Goal: Task Accomplishment & Management: Use online tool/utility

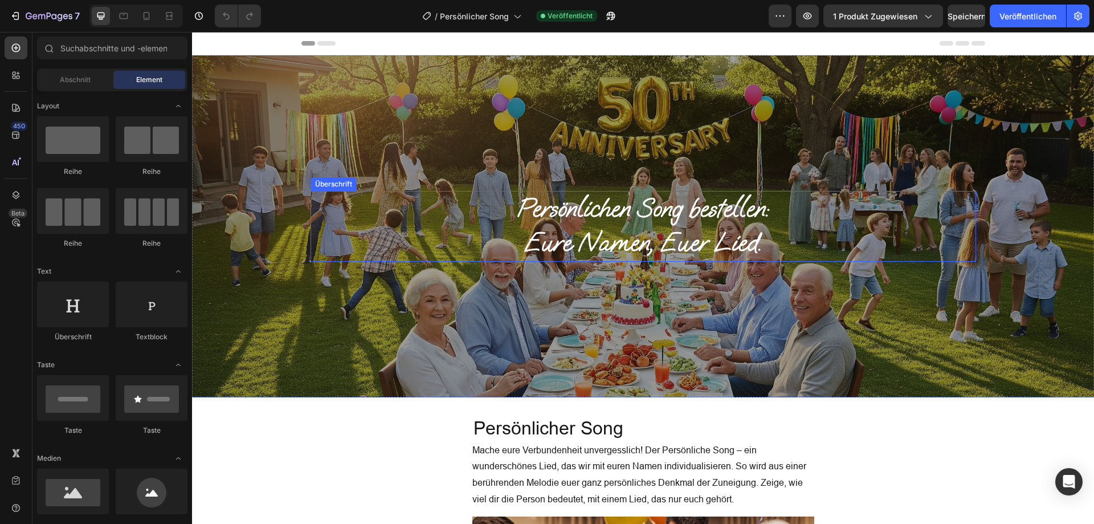
click at [321, 189] on div "Überschrift" at bounding box center [334, 184] width 46 height 14
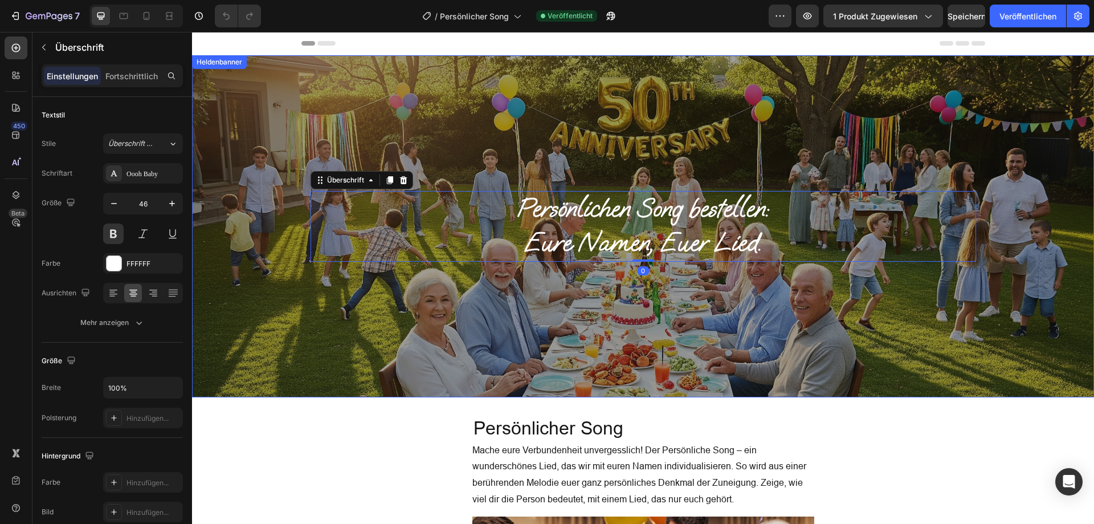
click at [309, 99] on div "Überlagerung" at bounding box center [643, 226] width 902 height 342
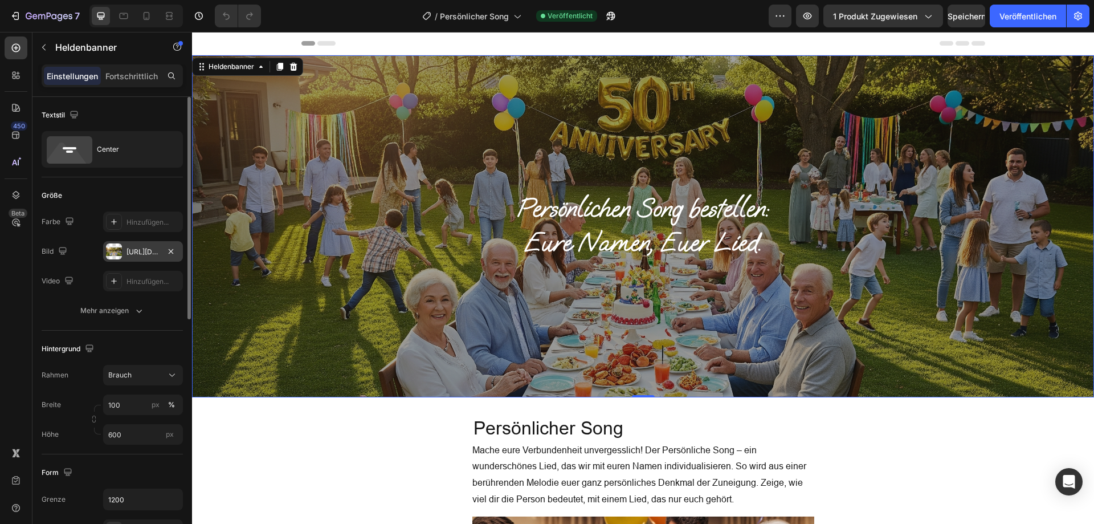
click at [153, 252] on font "https://cdn.shopify.com/s/files/1/0913/1606/0544/files/gempages_560024127059002…" at bounding box center [164, 251] width 74 height 9
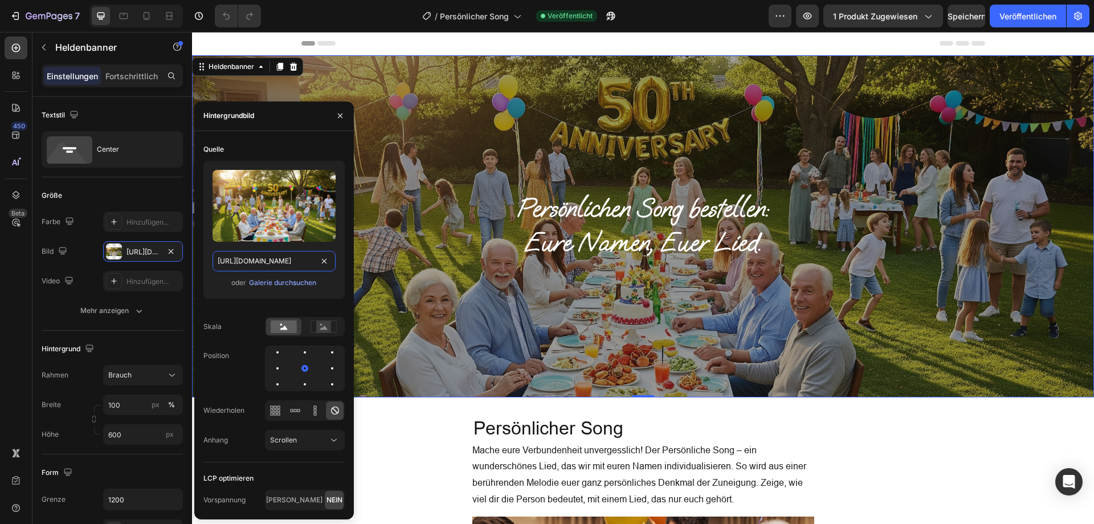
click at [268, 263] on input "https://cdn.shopify.com/s/files/1/0913/1606/0544/files/gempages_560024127059002…" at bounding box center [274, 261] width 123 height 21
click at [340, 111] on icon "button" at bounding box center [340, 115] width 9 height 9
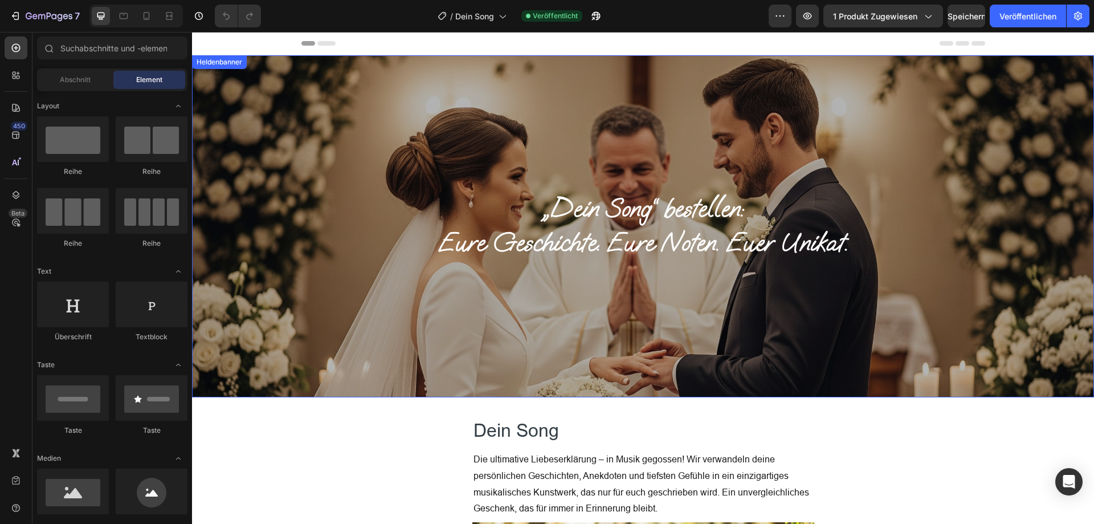
click at [475, 113] on div "Überlagerung" at bounding box center [643, 226] width 902 height 342
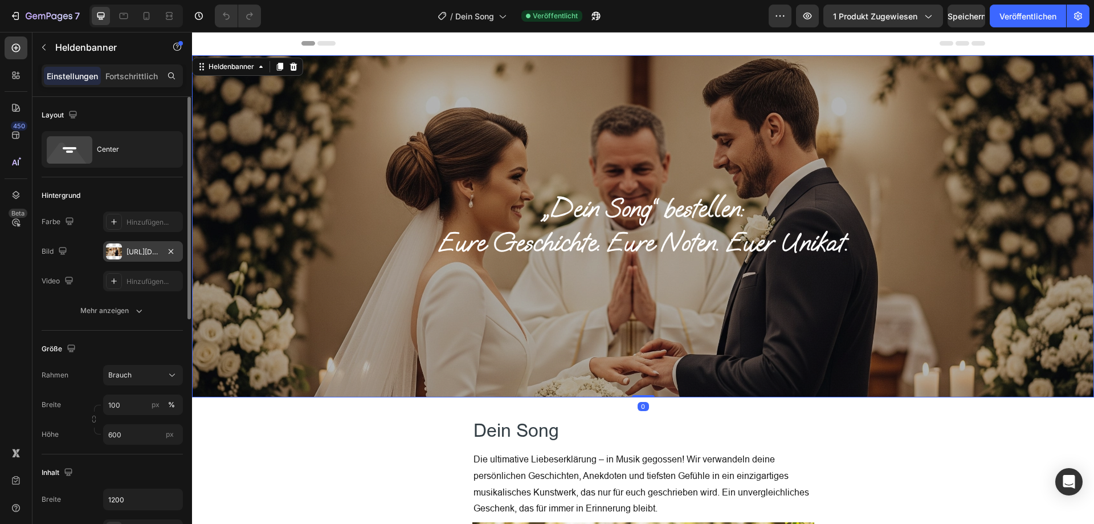
click at [136, 255] on font "https://cdn.shopify.com/s/files/1/0913/1606/0544/files/gempages_560024127059002…" at bounding box center [164, 251] width 74 height 9
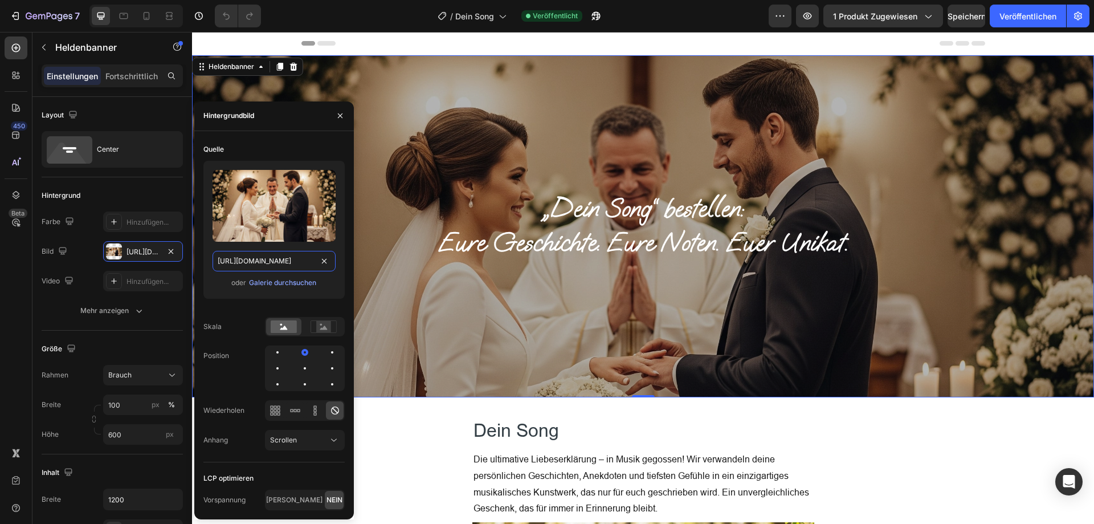
click at [253, 260] on input "https://cdn.shopify.com/s/files/1/0913/1606/0544/files/gempages_560024127059002…" at bounding box center [274, 261] width 123 height 21
click at [16, 15] on icon "button" at bounding box center [15, 15] width 11 height 11
